Goal: Book appointment/travel/reservation: Register for event/course

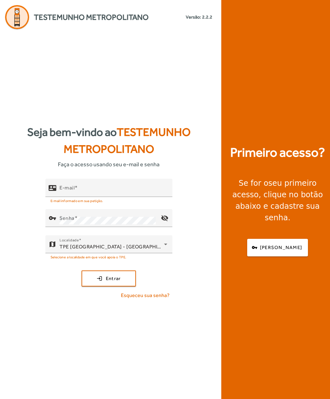
click at [67, 191] on mat-label "E-mail" at bounding box center [66, 188] width 15 height 6
click at [67, 194] on input "E-mail" at bounding box center [113, 191] width 108 height 8
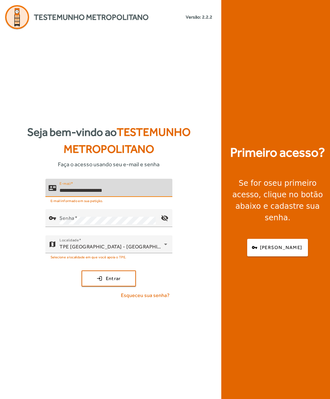
type input "**********"
click at [67, 221] on mat-label "Senha" at bounding box center [66, 218] width 15 height 6
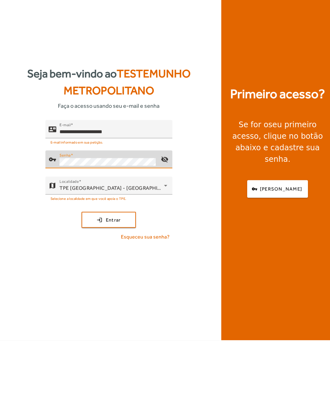
click at [97, 271] on span "submit" at bounding box center [108, 278] width 53 height 15
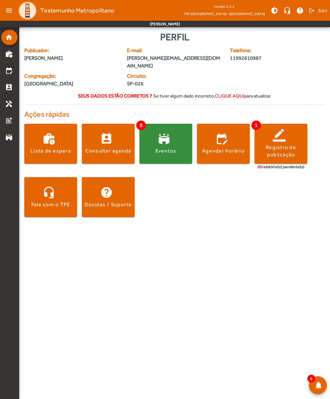
click at [280, 144] on div "Registro de publicação" at bounding box center [280, 151] width 53 height 14
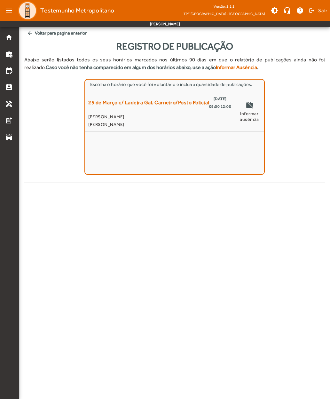
click at [109, 102] on span "25 de Março c/ Ladeira Gal. Carneiro/Posto Policial" at bounding box center [148, 102] width 121 height 15
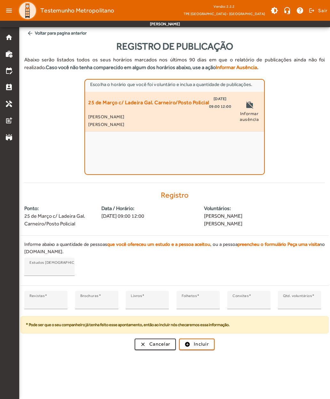
click at [36, 305] on input "*" at bounding box center [45, 303] width 33 height 8
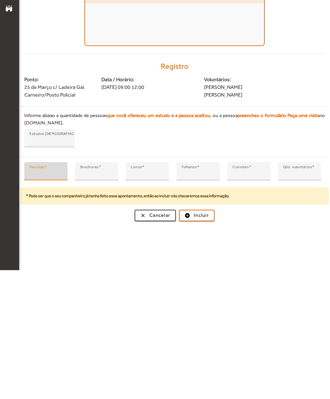
type input "**"
click at [197, 340] on span "Incluir" at bounding box center [201, 343] width 15 height 7
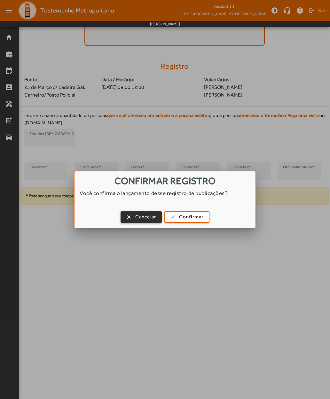
click at [192, 215] on span "Confirmar" at bounding box center [191, 216] width 24 height 7
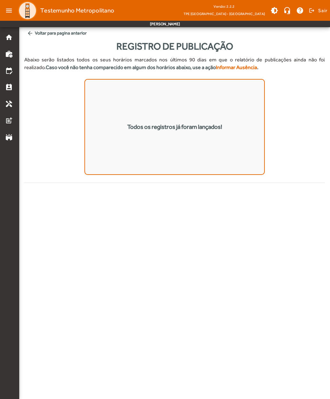
click at [64, 32] on span "arrow_back Voltar para pagina anterior" at bounding box center [174, 33] width 300 height 12
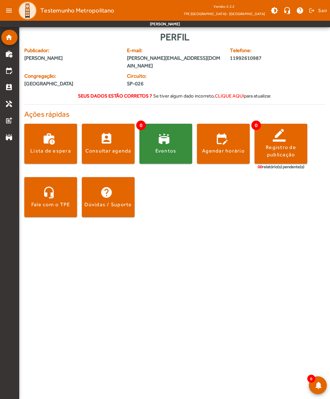
click at [108, 136] on span at bounding box center [108, 143] width 53 height 15
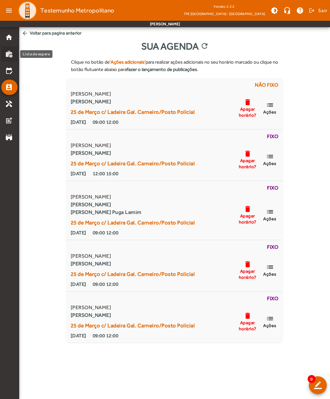
click at [6, 57] on mat-icon "work_history" at bounding box center [9, 54] width 8 height 8
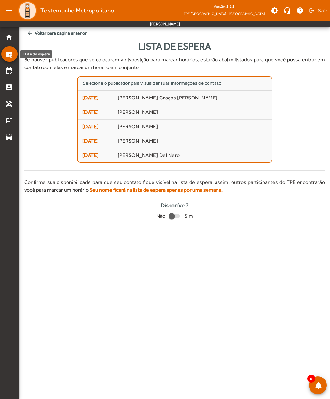
click at [7, 39] on mat-icon "home" at bounding box center [9, 38] width 8 height 8
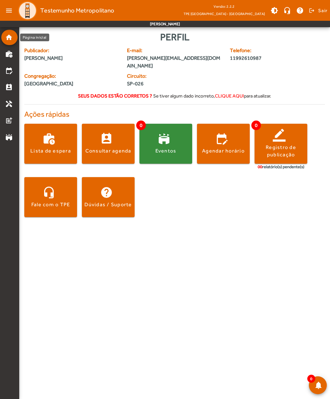
click at [211, 147] on div "Agendar horário" at bounding box center [223, 150] width 42 height 7
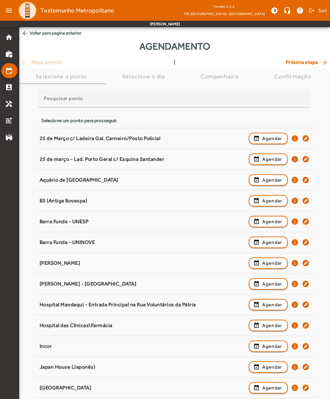
click at [265, 136] on span "Agendar" at bounding box center [272, 138] width 20 height 8
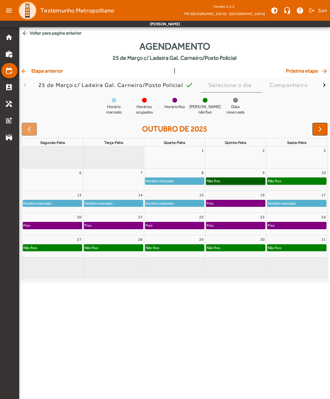
click at [227, 180] on link "Não fixo" at bounding box center [235, 180] width 59 height 7
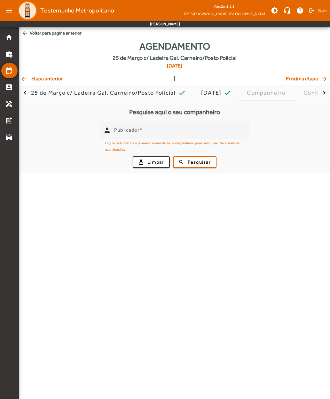
click at [124, 135] on input "Publicador" at bounding box center [179, 133] width 130 height 8
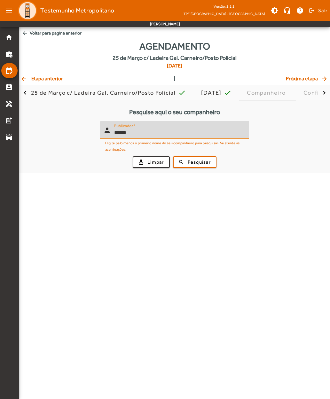
type input "******"
click at [183, 159] on span "submit" at bounding box center [194, 161] width 42 height 15
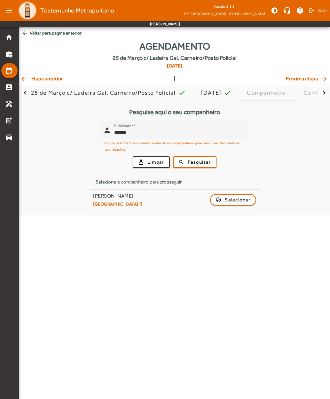
click at [223, 198] on span "button" at bounding box center [233, 199] width 45 height 15
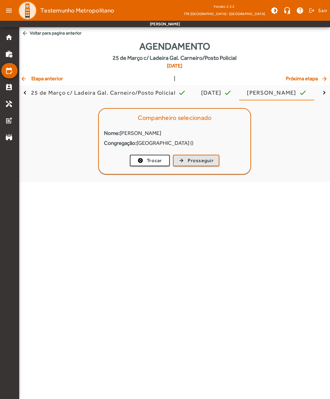
click at [190, 162] on span "Prosseguir" at bounding box center [201, 160] width 26 height 7
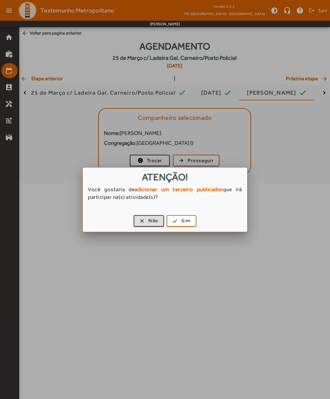
click at [139, 220] on span "button" at bounding box center [148, 220] width 29 height 15
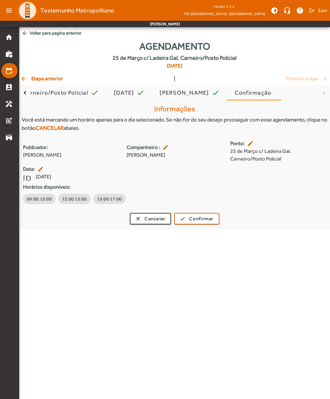
click at [33, 200] on span "09:00 12:00" at bounding box center [39, 198] width 25 height 6
click at [195, 218] on span "Confirmar" at bounding box center [201, 218] width 24 height 7
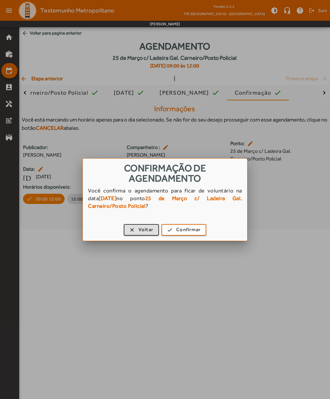
click at [183, 235] on button "check Confirmar" at bounding box center [183, 229] width 45 height 11
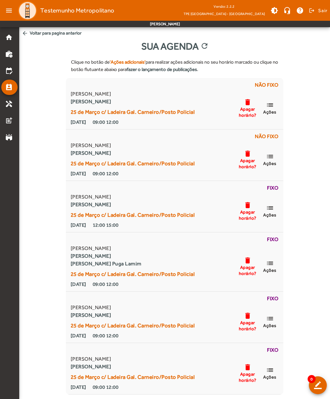
click at [31, 12] on img at bounding box center [27, 10] width 19 height 19
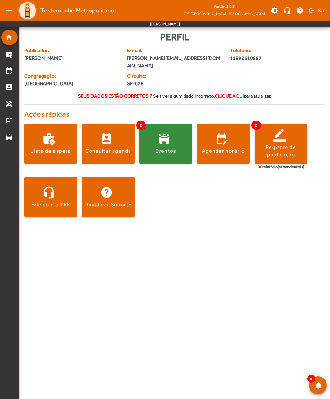
click at [5, 57] on mat-icon "work_history" at bounding box center [9, 54] width 8 height 8
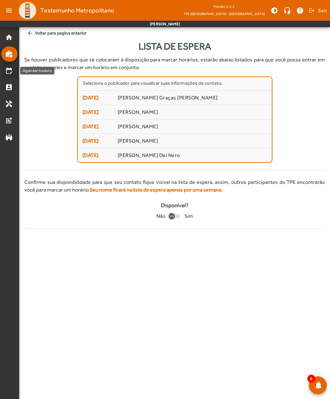
click at [7, 73] on mat-icon "edit_calendar" at bounding box center [9, 71] width 8 height 8
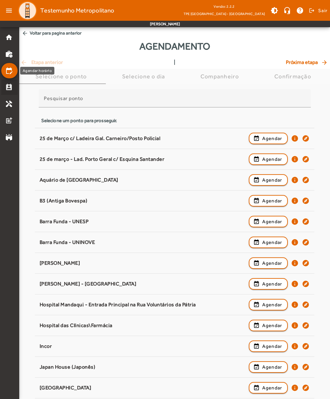
click at [9, 89] on mat-icon "perm_contact_calendar" at bounding box center [9, 87] width 8 height 8
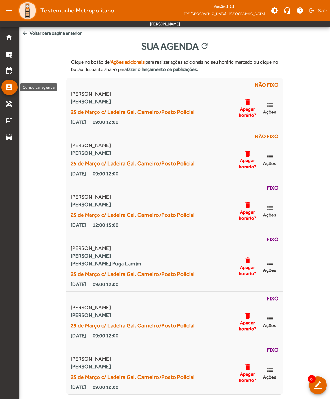
click at [320, 15] on span "Sair" at bounding box center [322, 10] width 9 height 10
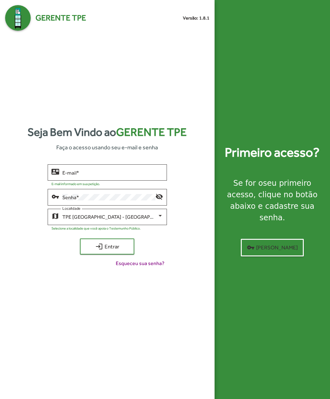
click at [75, 175] on input "E-mail *" at bounding box center [112, 173] width 101 height 6
type input "**********"
click at [97, 250] on mat-icon "login" at bounding box center [99, 246] width 8 height 8
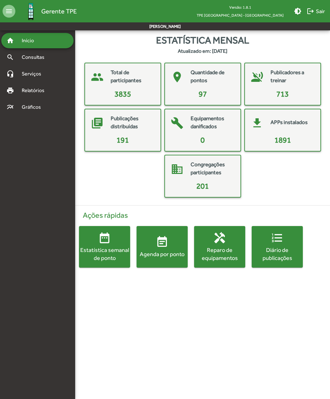
click at [96, 251] on div "Estatística semanal de ponto" at bounding box center [104, 254] width 51 height 16
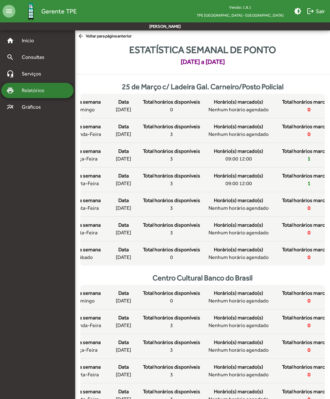
click at [25, 92] on span "Relatórios" at bounding box center [35, 91] width 35 height 8
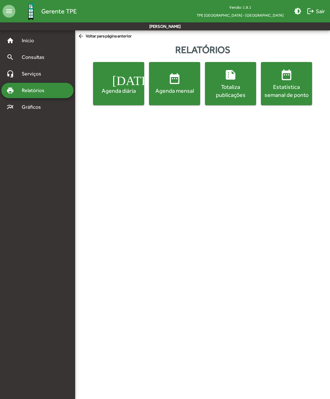
click at [227, 92] on div "Totaliza publicações" at bounding box center [230, 91] width 49 height 16
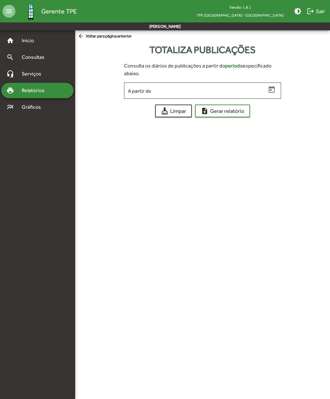
click at [88, 40] on span "arrow_back Voltar para página anterior" at bounding box center [105, 36] width 54 height 7
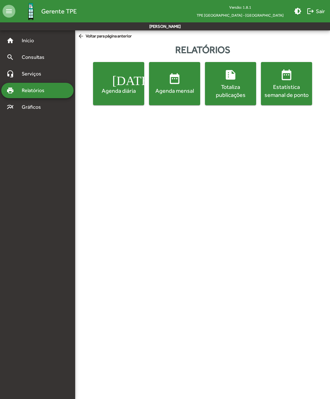
click at [275, 89] on div "Estatística semanal de ponto" at bounding box center [286, 91] width 49 height 16
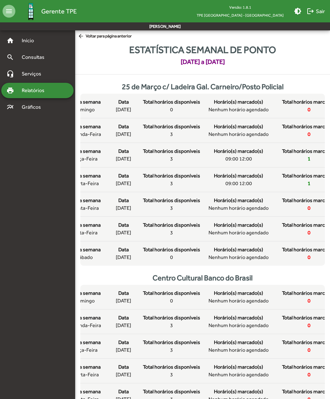
click at [87, 38] on span "arrow_back Voltar para página anterior" at bounding box center [105, 36] width 54 height 7
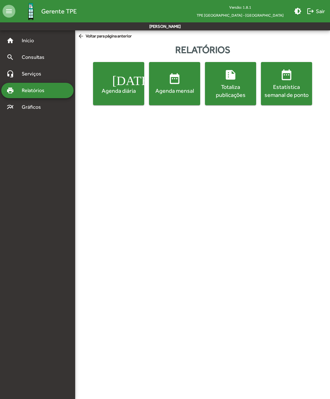
click at [224, 87] on div "Totaliza publicações" at bounding box center [230, 91] width 49 height 16
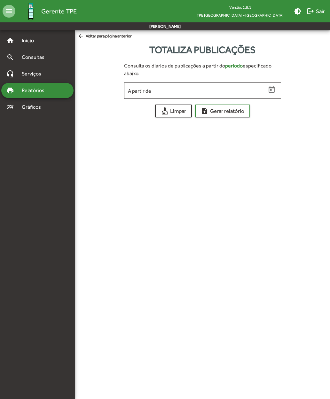
click at [136, 94] on input "A partir de" at bounding box center [197, 91] width 138 height 6
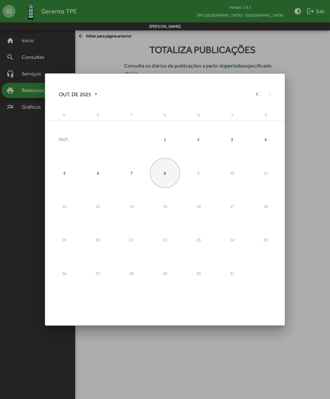
click at [298, 176] on div at bounding box center [165, 199] width 330 height 399
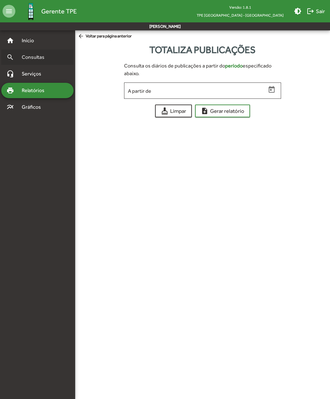
click at [25, 60] on span "Consultas" at bounding box center [35, 57] width 35 height 8
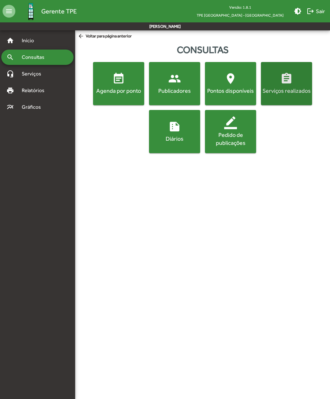
click at [281, 90] on div "Serviços realizados" at bounding box center [286, 91] width 49 height 8
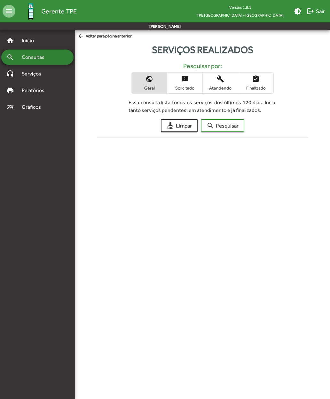
click at [21, 60] on span "Consultas" at bounding box center [35, 57] width 35 height 8
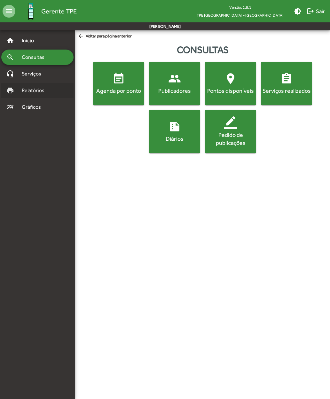
click at [25, 93] on span "Relatórios" at bounding box center [35, 91] width 35 height 8
